Goal: Task Accomplishment & Management: Manage account settings

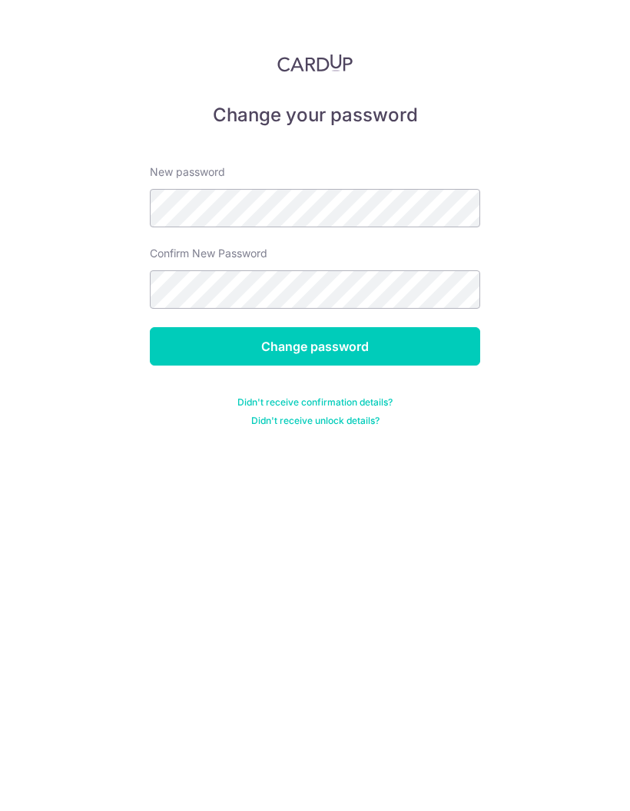
click at [400, 353] on input "Change password" at bounding box center [315, 346] width 330 height 38
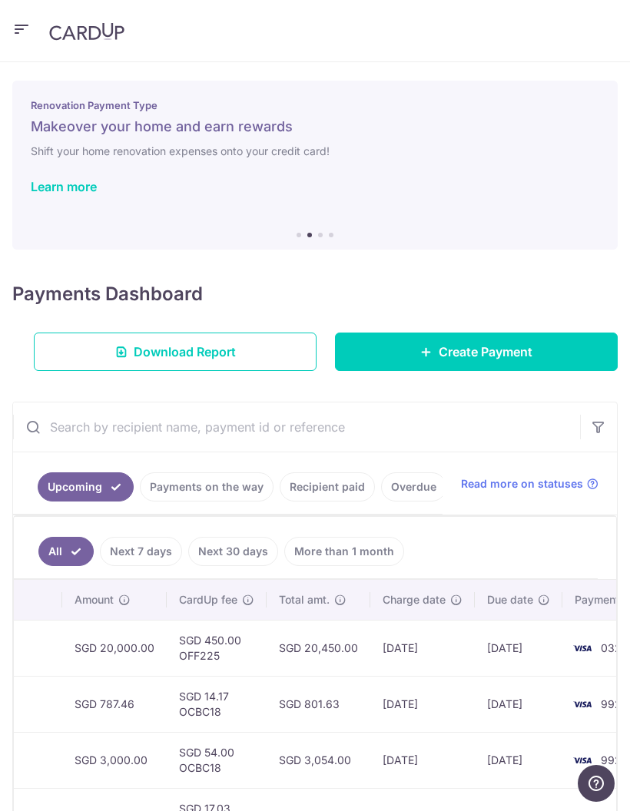
scroll to position [0, 608]
